Goal: Find specific page/section: Find specific page/section

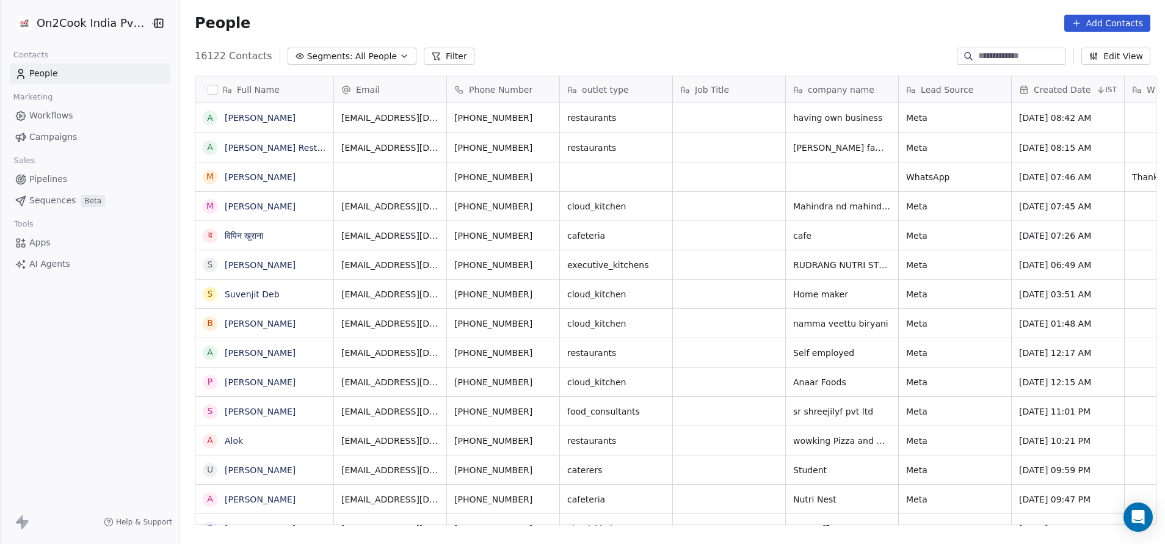
scroll to position [465, 977]
click at [434, 57] on button "Filter" at bounding box center [449, 56] width 51 height 17
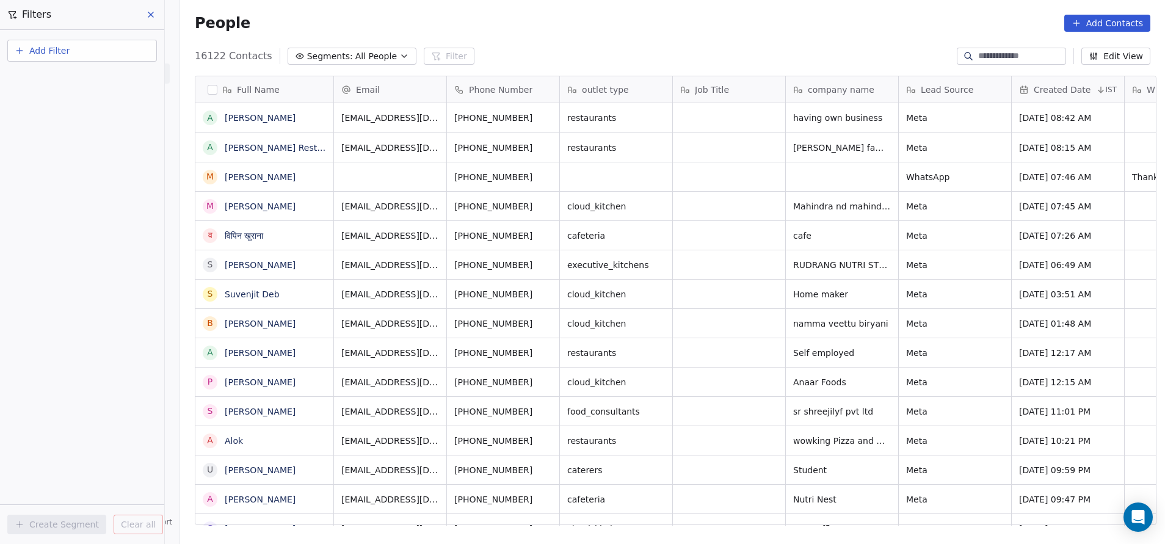
click at [112, 47] on button "Add Filter" at bounding box center [82, 51] width 150 height 22
click at [86, 79] on span "Contact properties" at bounding box center [59, 79] width 79 height 13
type input "***"
click at [87, 130] on div "Assignee" at bounding box center [82, 124] width 139 height 20
click at [87, 128] on div "Includes" at bounding box center [82, 130] width 128 height 20
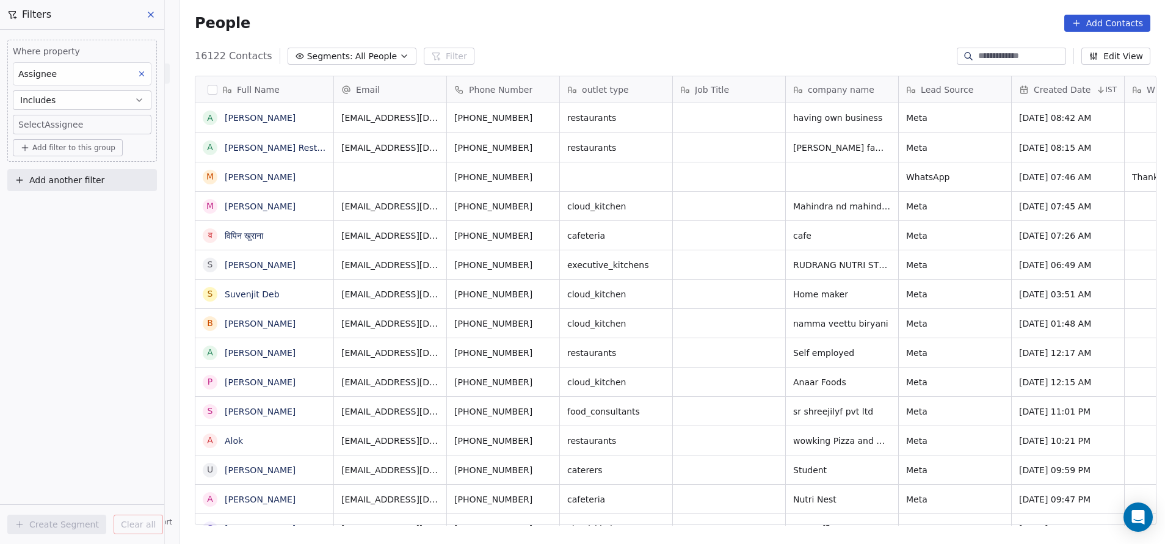
click at [127, 99] on button "Includes" at bounding box center [82, 100] width 139 height 20
click at [93, 148] on div "Includes all" at bounding box center [82, 150] width 128 height 20
click at [92, 146] on span "Add filter to this group" at bounding box center [73, 148] width 83 height 10
click at [91, 121] on html "On2Cook India Pvt. Ltd. Contacts People Marketing Workflows Campaigns Sales Pip…" at bounding box center [582, 272] width 1165 height 544
click at [91, 121] on body "On2Cook India Pvt. Ltd. Contacts People Marketing Workflows Campaigns Sales Pip…" at bounding box center [582, 272] width 1165 height 544
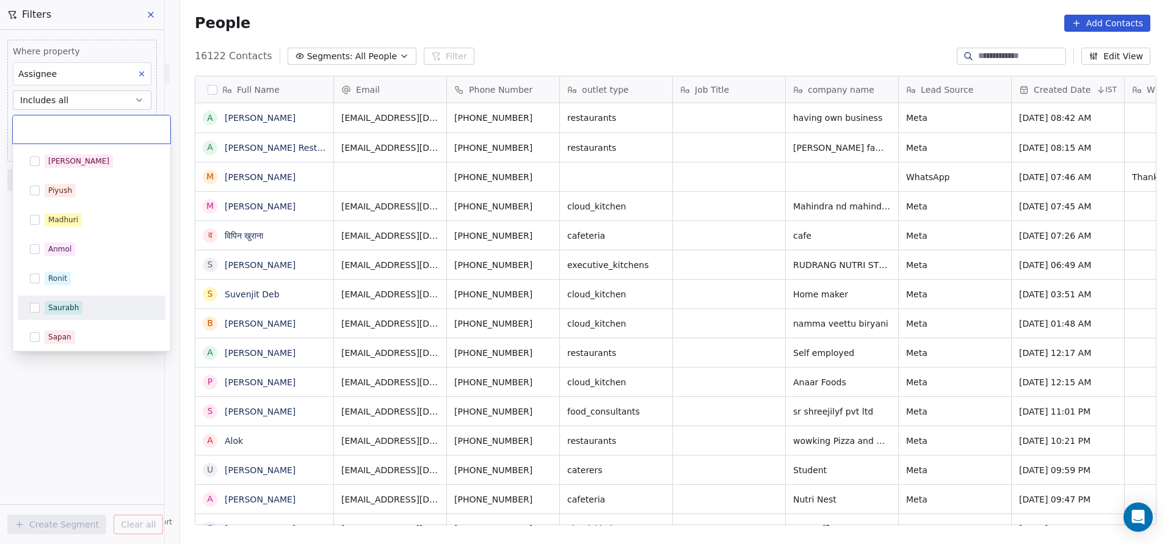
scroll to position [179, 0]
click at [48, 305] on span "Rohit" at bounding box center [58, 304] width 26 height 13
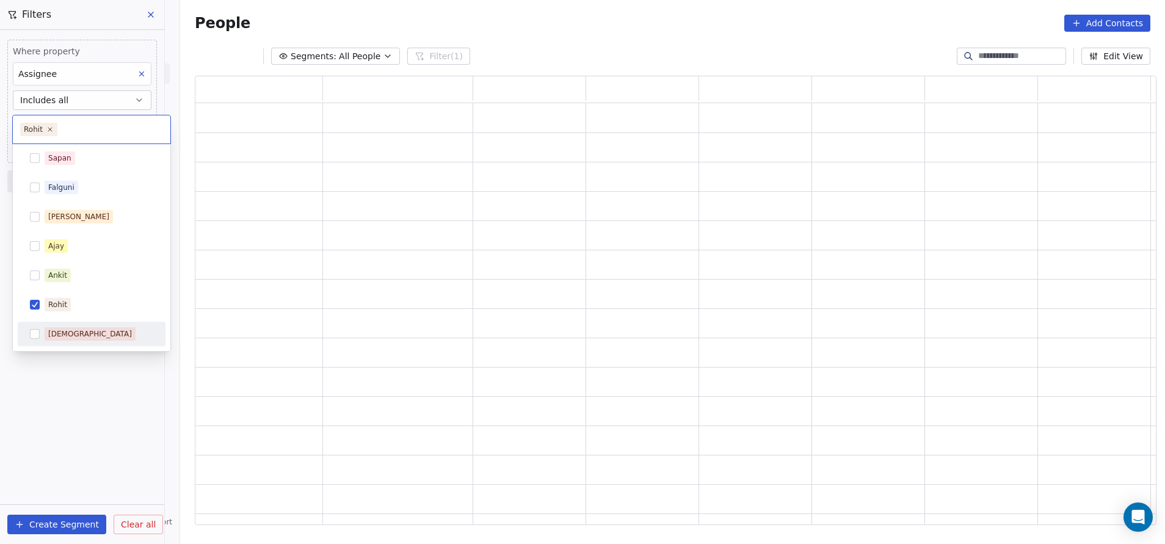
click at [106, 399] on html "On2Cook India Pvt. Ltd. Contacts People Marketing Workflows Campaigns Sales Pip…" at bounding box center [582, 272] width 1165 height 544
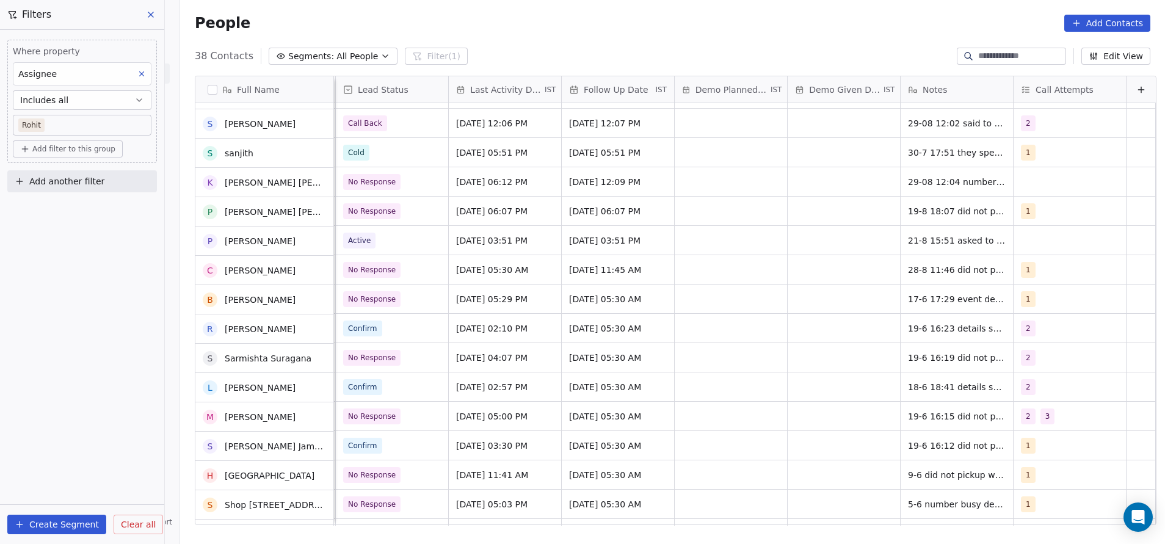
scroll to position [610, 0]
click at [960, 234] on span "21-8 15:51 asked to share details" at bounding box center [979, 240] width 143 height 12
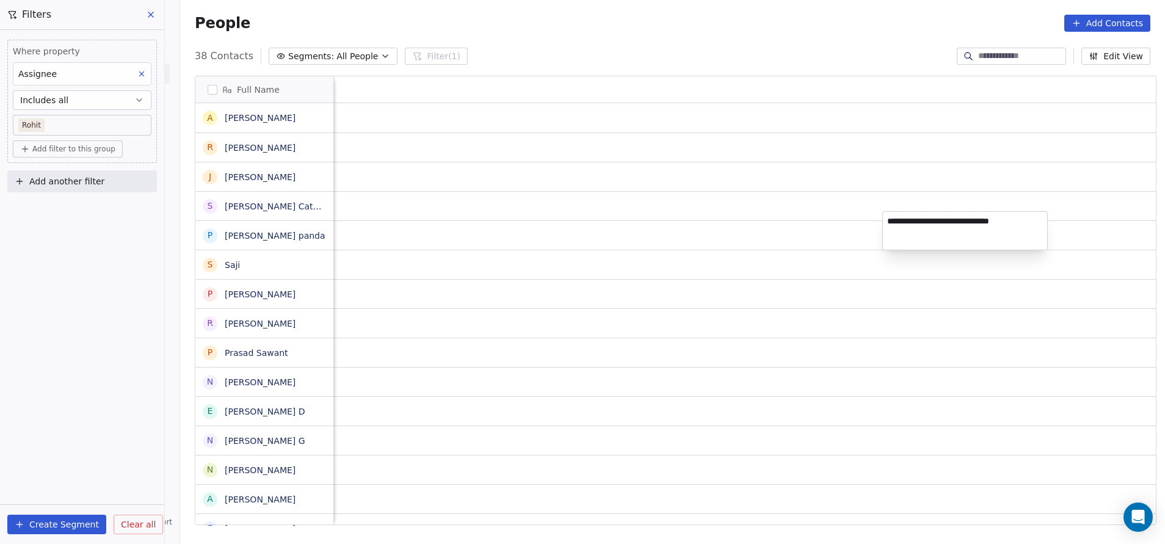
scroll to position [465, 977]
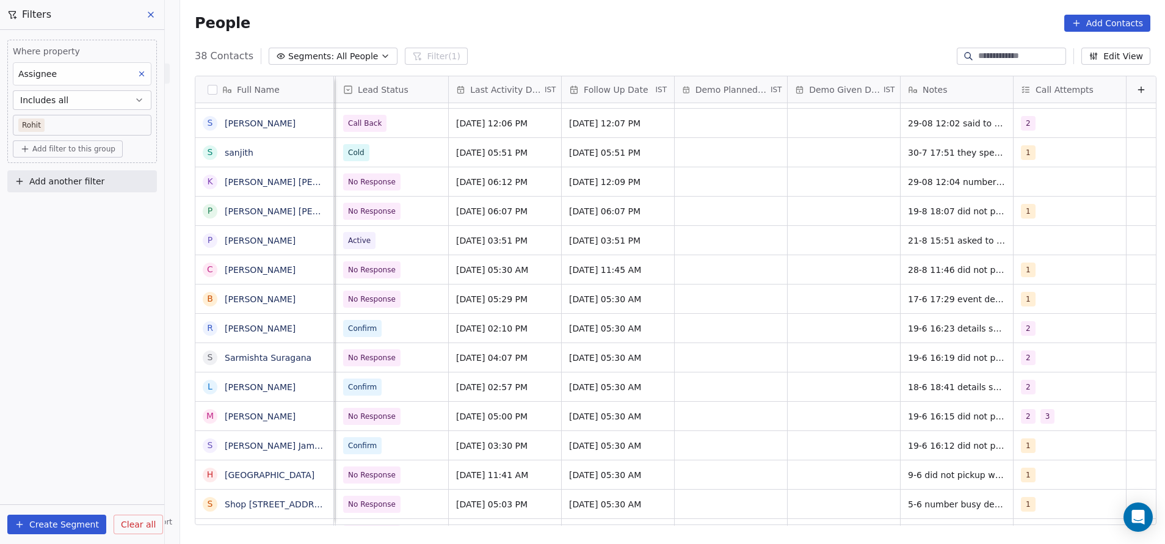
click at [830, 245] on html "On2Cook India Pvt. Ltd. Contacts People Marketing Workflows Campaigns Sales Pip…" at bounding box center [582, 272] width 1165 height 544
click at [943, 261] on span "28-8 11:46 did not pickup wa sent" at bounding box center [980, 273] width 145 height 24
click at [816, 270] on html "On2Cook India Pvt. Ltd. Contacts People Marketing Workflows Campaigns Sales Pip…" at bounding box center [582, 272] width 1165 height 544
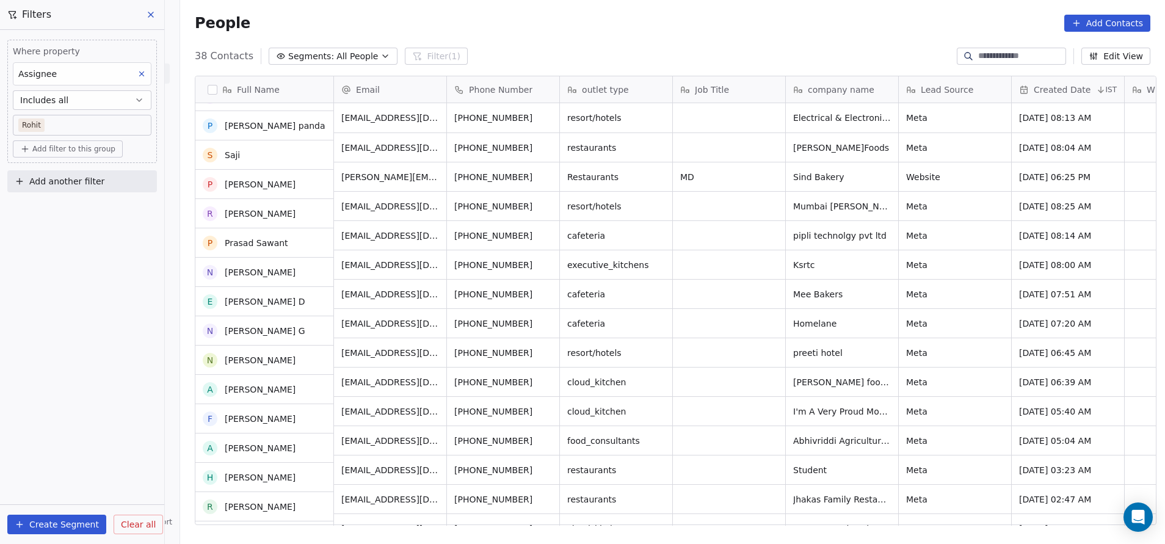
scroll to position [0, 0]
